Goal: Register for event/course

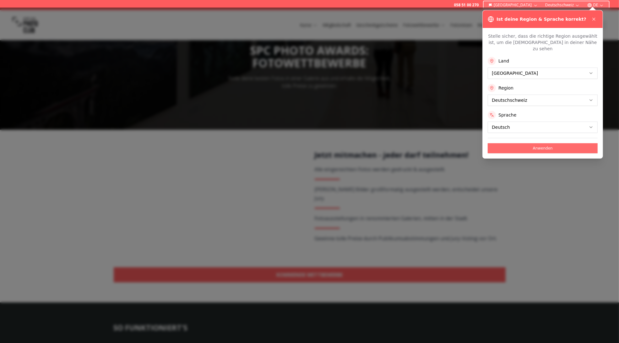
click at [539, 143] on button "Anwenden" at bounding box center [542, 148] width 110 height 10
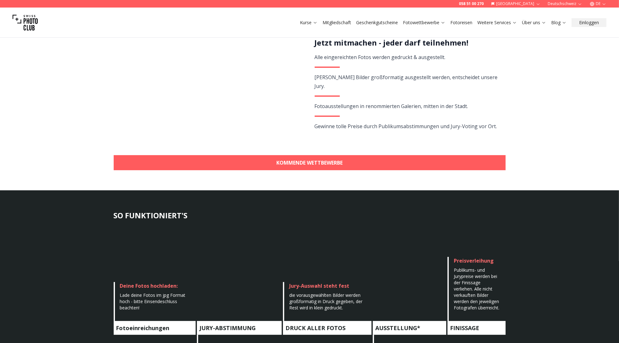
scroll to position [157, 0]
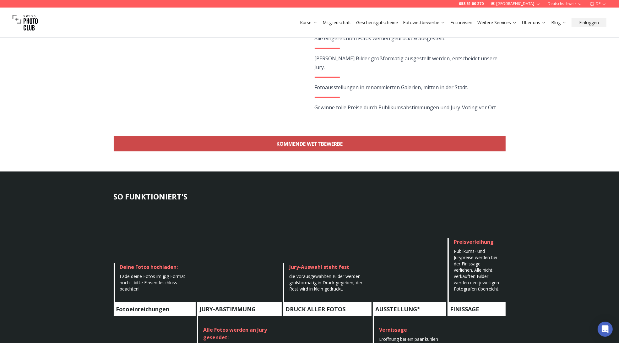
click at [329, 142] on link "KOMMENDE WETTBEWERBE" at bounding box center [310, 143] width 392 height 15
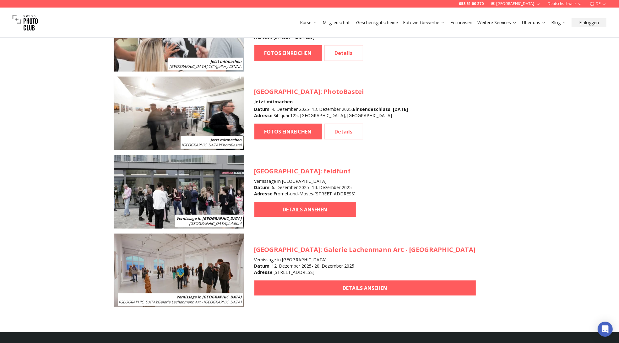
scroll to position [716, 0]
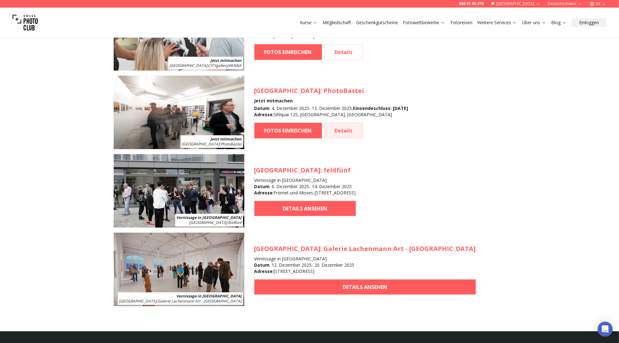
click at [342, 130] on link "Details" at bounding box center [343, 131] width 39 height 16
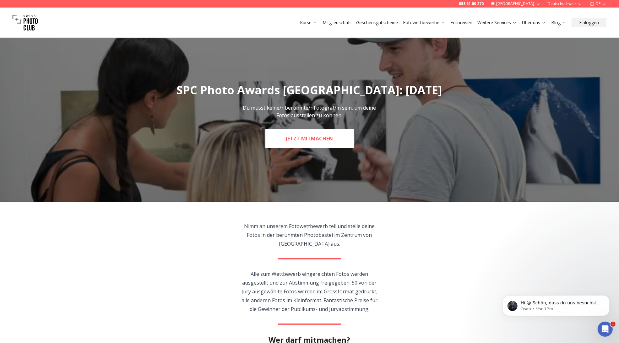
click at [304, 137] on link "JETZT MITMACHEN" at bounding box center [309, 138] width 89 height 19
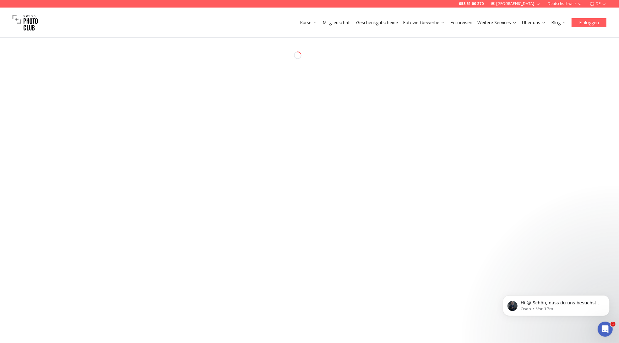
click at [590, 22] on button "Einloggen" at bounding box center [588, 22] width 35 height 9
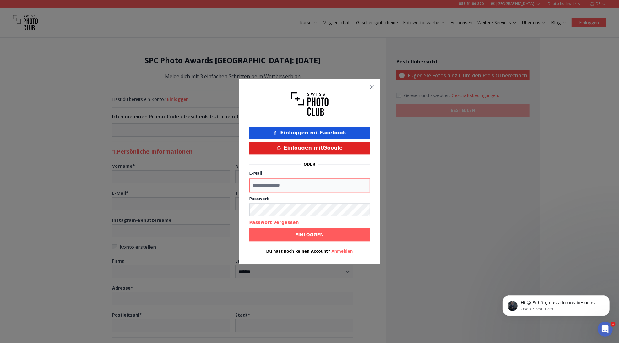
type input "**********"
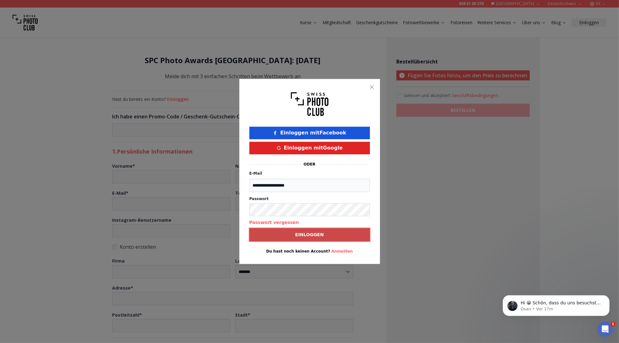
click at [313, 235] on b "Einloggen" at bounding box center [309, 235] width 29 height 6
